Goal: Understand site structure: Understand site structure

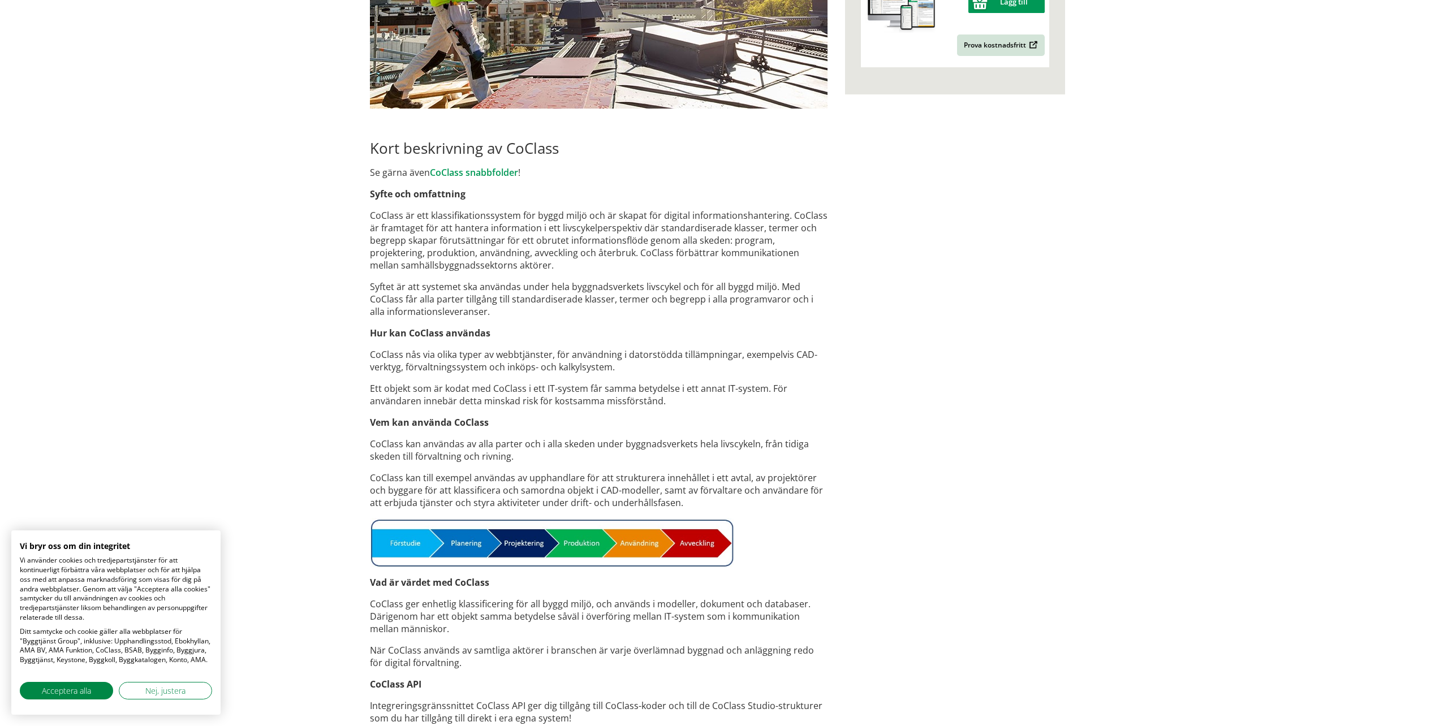
scroll to position [583, 0]
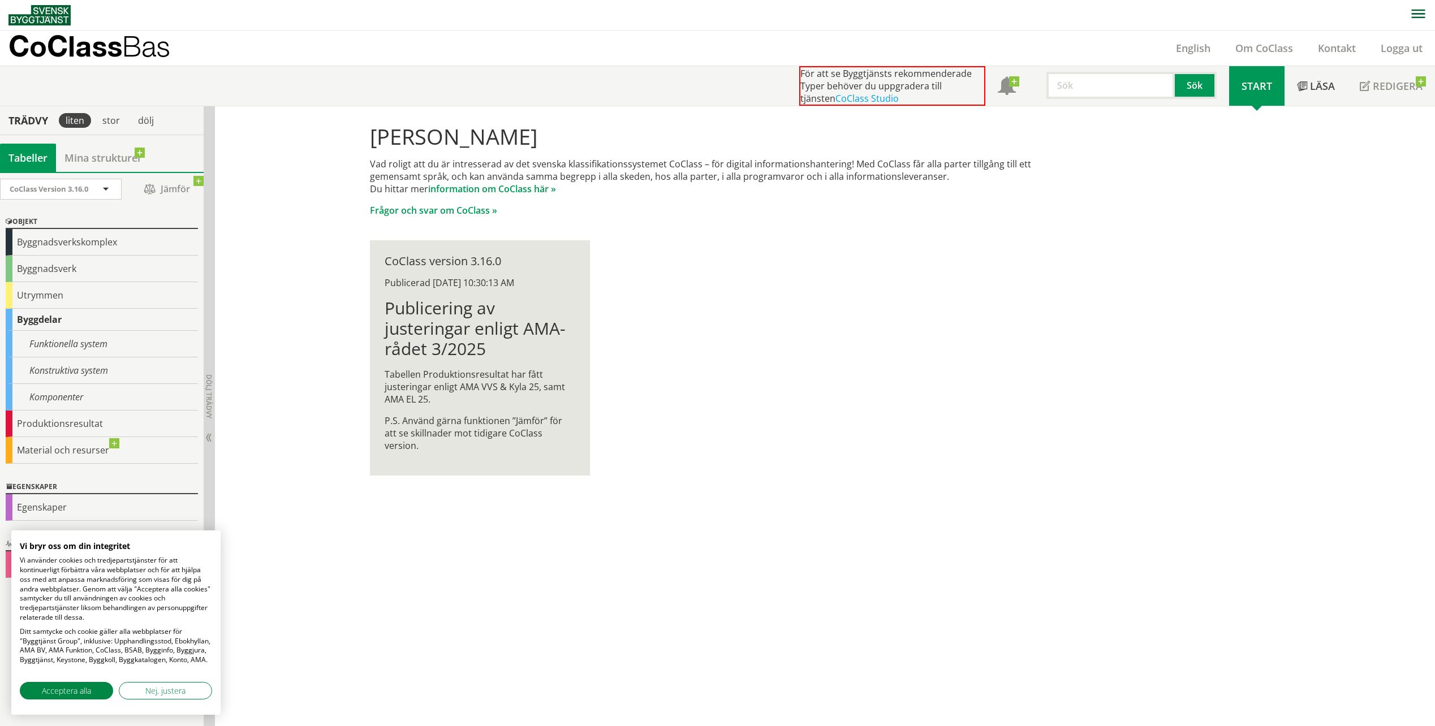
scroll to position [1, 0]
click at [723, 403] on div "[PERSON_NAME] Vad roligt att du är intresserad av det svenska klassifikationssy…" at bounding box center [718, 299] width 724 height 387
click at [46, 693] on span "Acceptera alla" at bounding box center [66, 691] width 49 height 12
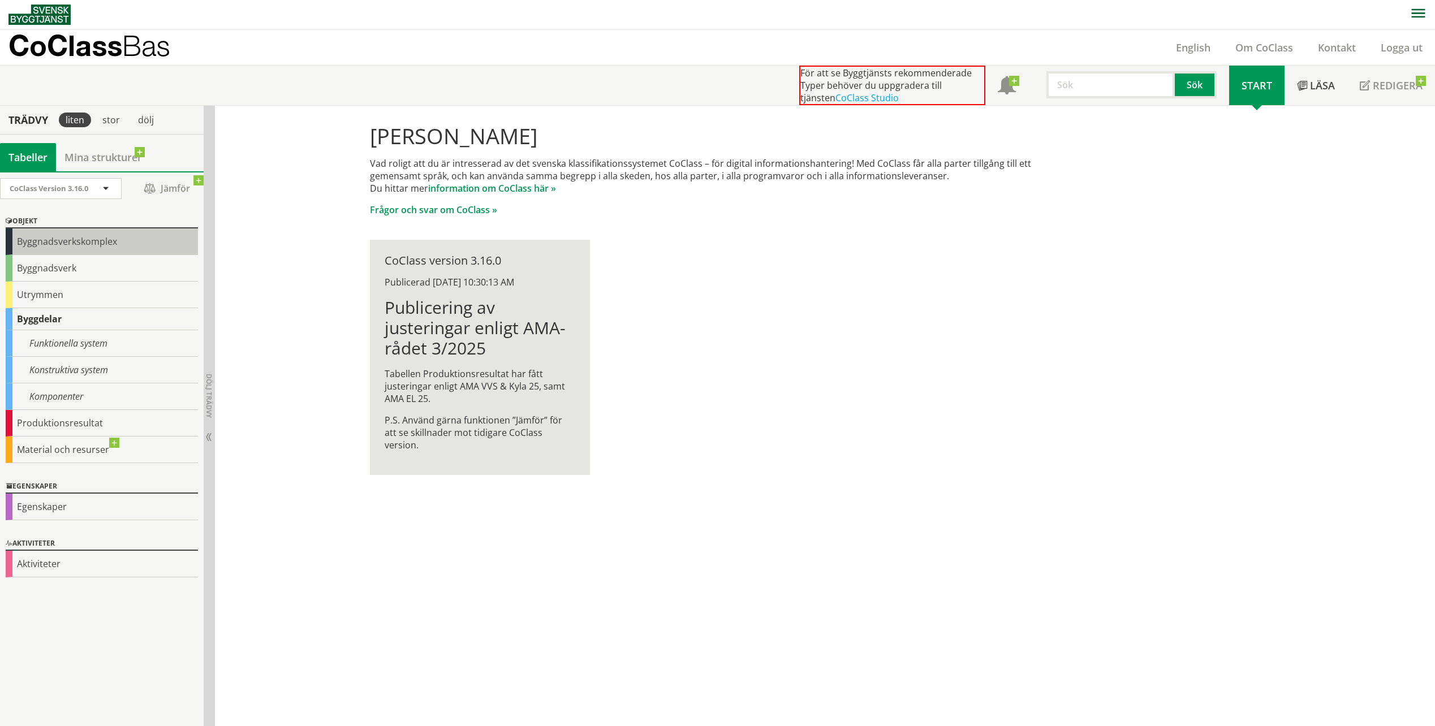
click at [87, 237] on div "Byggnadsverkskomplex" at bounding box center [102, 241] width 192 height 27
click at [801, 277] on div "[PERSON_NAME] Vad roligt att du är intresserad av det svenska klassifikationssy…" at bounding box center [718, 299] width 724 height 387
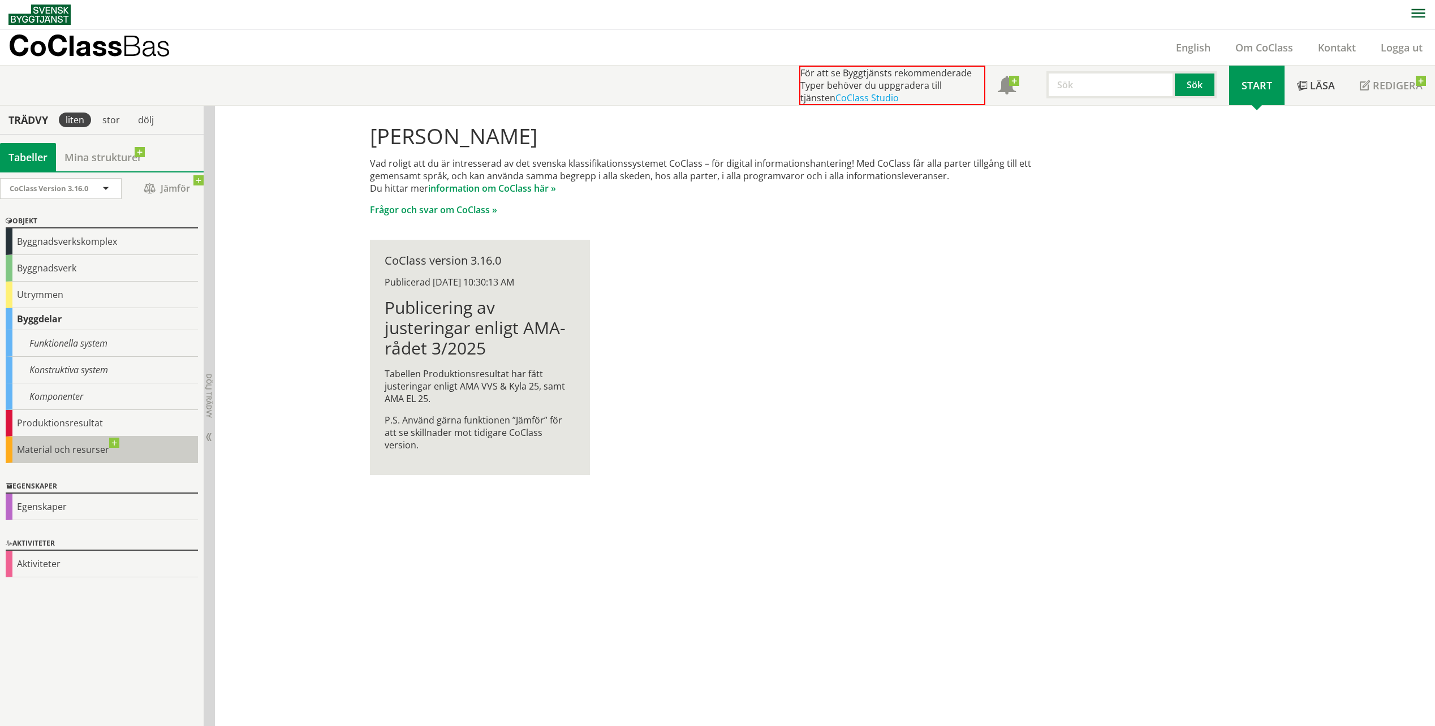
click at [120, 443] on div "Material och resurser" at bounding box center [102, 450] width 192 height 27
click at [51, 450] on div "Material och resurser" at bounding box center [102, 450] width 192 height 27
click at [689, 287] on div "[PERSON_NAME] Vad roligt att du är intresserad av det svenska klassifikationssy…" at bounding box center [718, 299] width 724 height 387
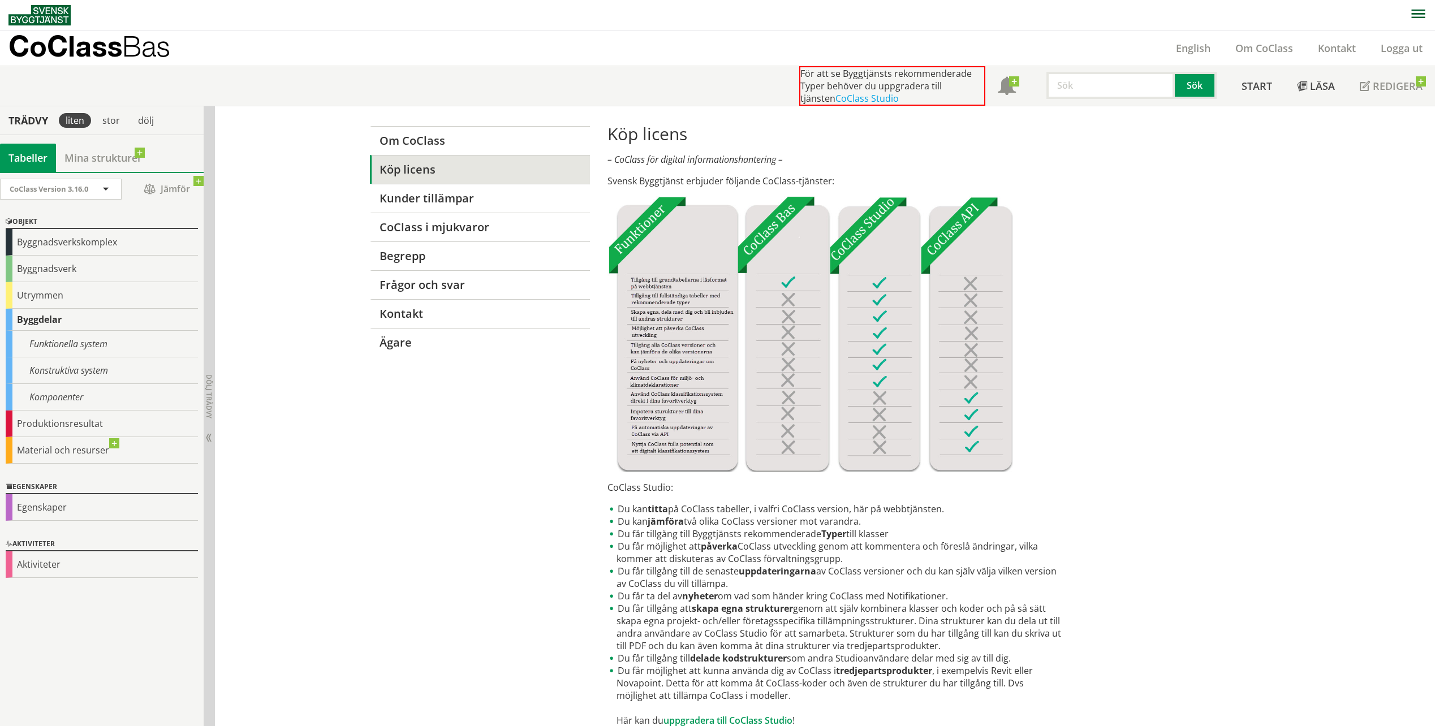
click at [47, 16] on img at bounding box center [39, 15] width 62 height 20
